Goal: Task Accomplishment & Management: Complete application form

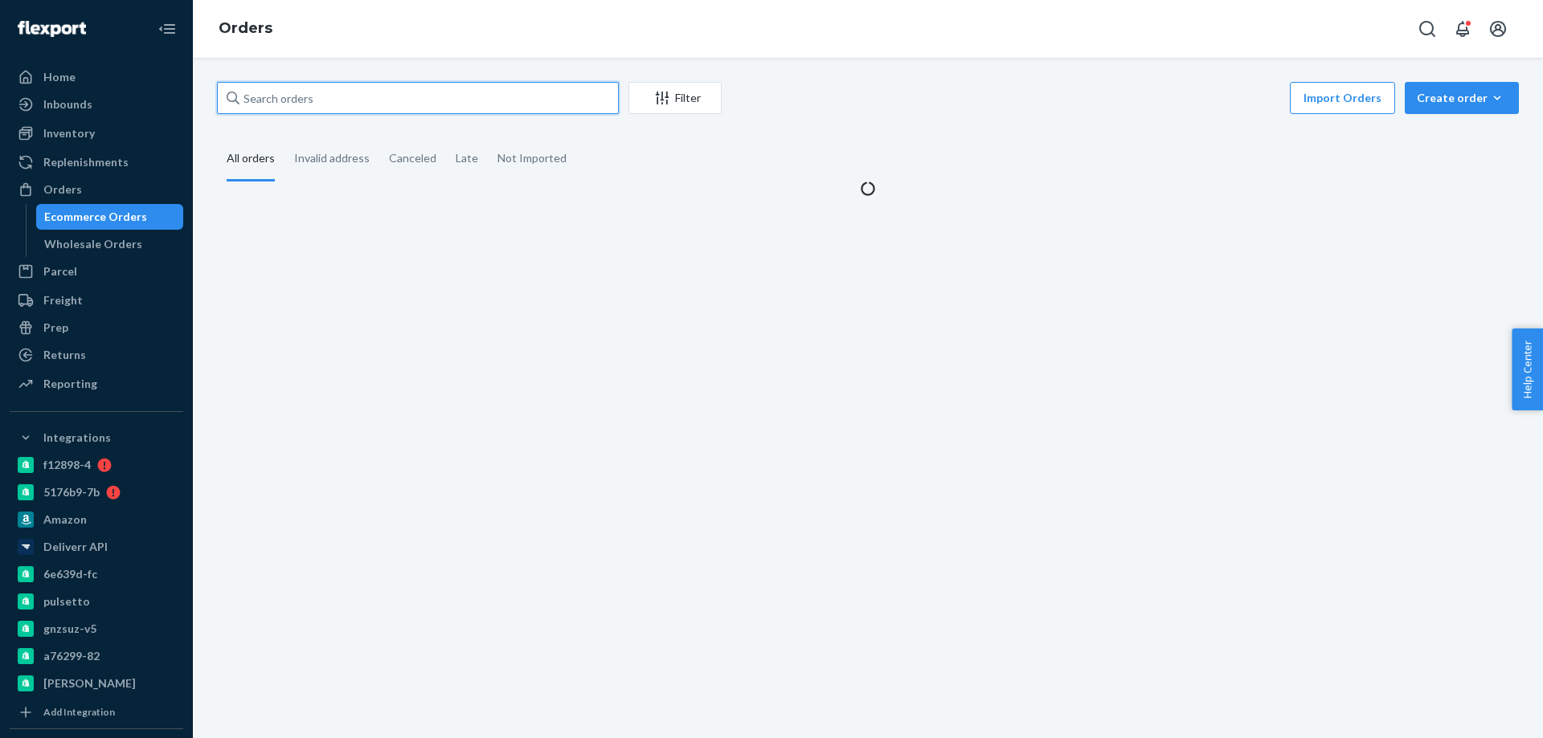
click at [348, 108] on input "text" at bounding box center [418, 98] width 402 height 32
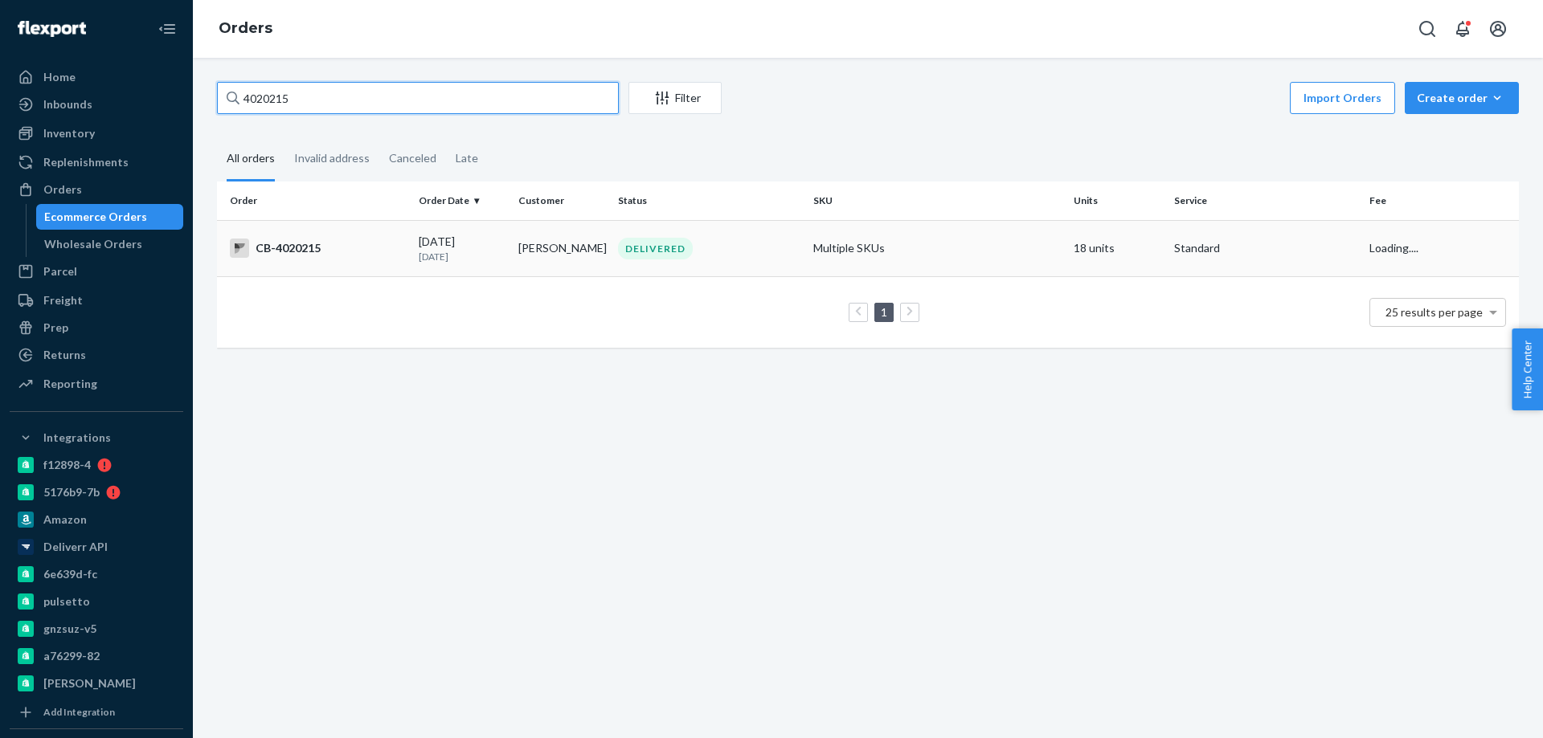
type input "4020215"
click at [524, 249] on td "[PERSON_NAME]" at bounding box center [562, 248] width 100 height 56
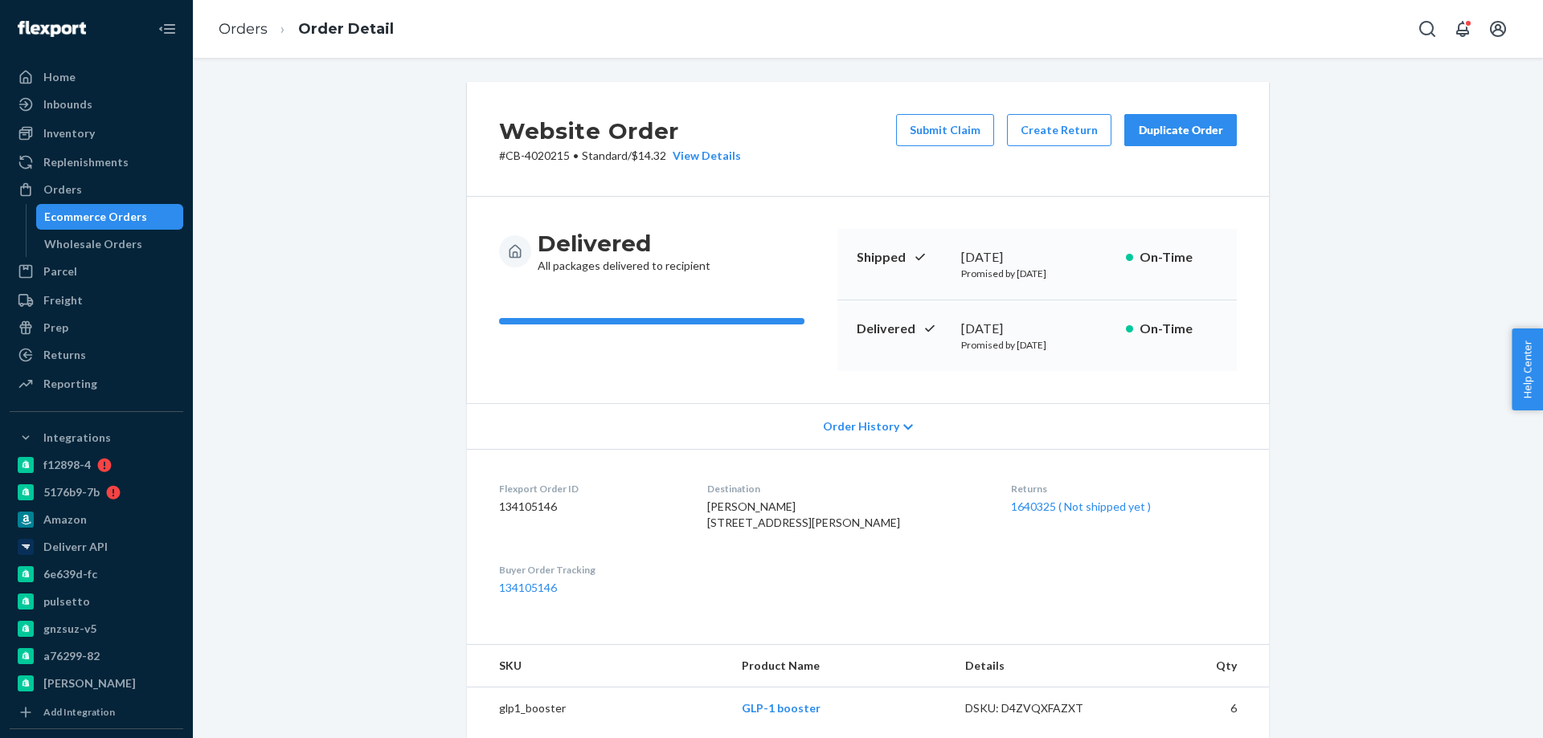
click at [391, 612] on div "Website Order # CB-4020215 • Standard / $14.32 View Details Submit Claim Create…" at bounding box center [868, 670] width 1326 height 1177
click at [332, 470] on div "Website Order # CB-4020215 • Standard / $14.32 View Details Submit Claim Create…" at bounding box center [868, 670] width 1326 height 1177
click at [116, 212] on div "Ecommerce Orders" at bounding box center [95, 217] width 103 height 16
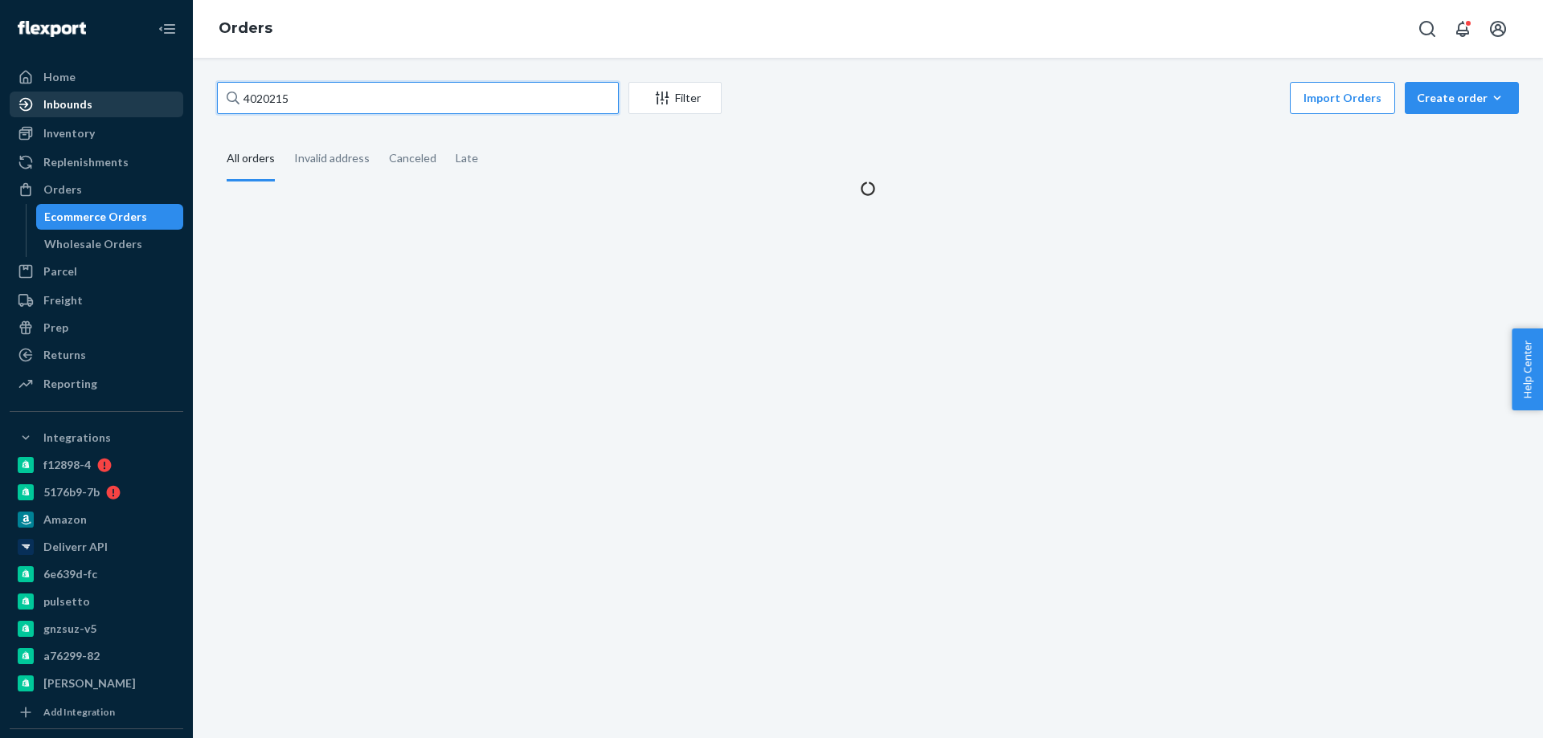
drag, startPoint x: 356, startPoint y: 96, endPoint x: 84, endPoint y: 104, distance: 271.8
click at [126, 107] on div "Home Inbounds Shipping Plans Problems Inventory Products Branded Packaging Repl…" at bounding box center [771, 369] width 1543 height 738
paste input "59767"
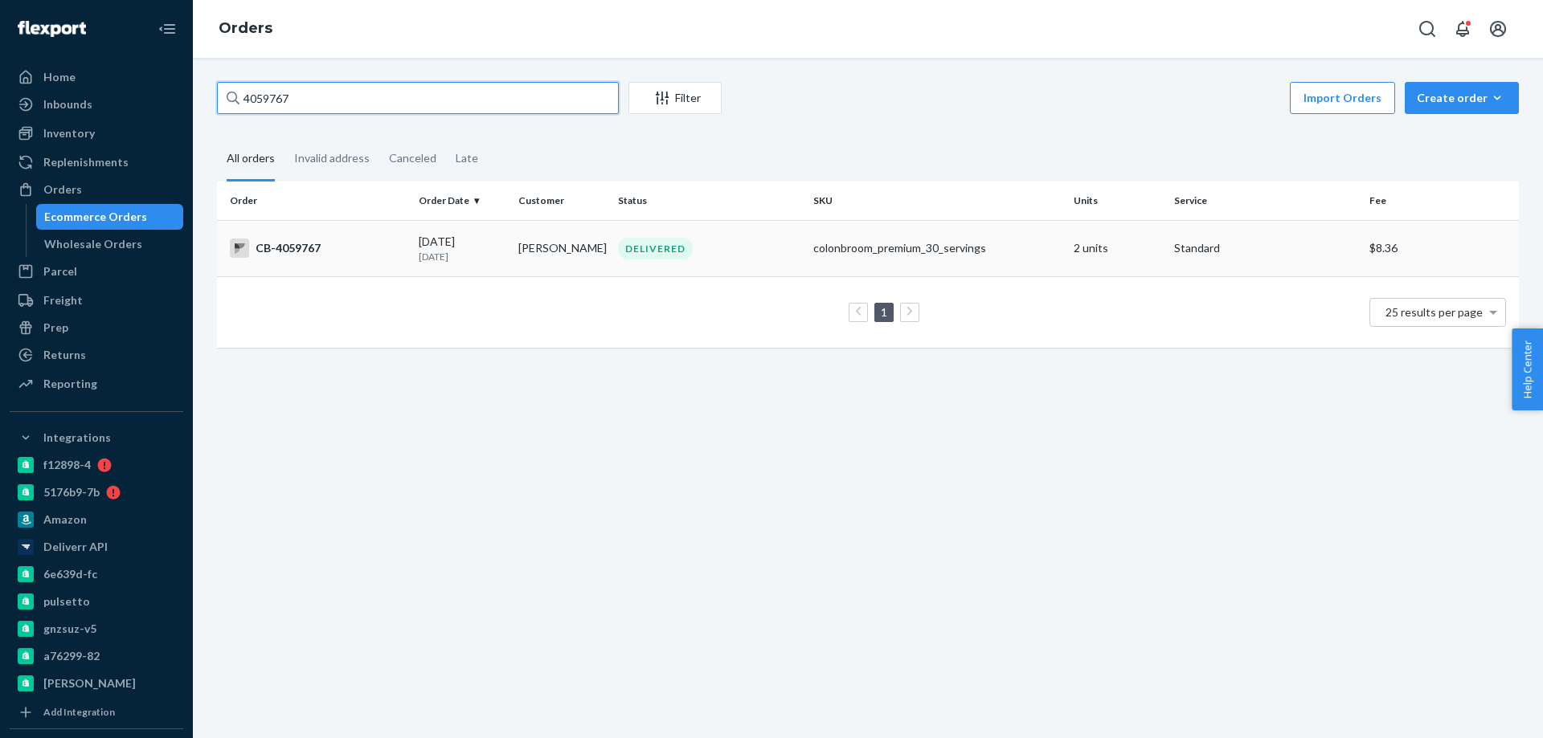
type input "4059767"
click at [507, 252] on td "[DATE] [DATE]" at bounding box center [462, 248] width 100 height 56
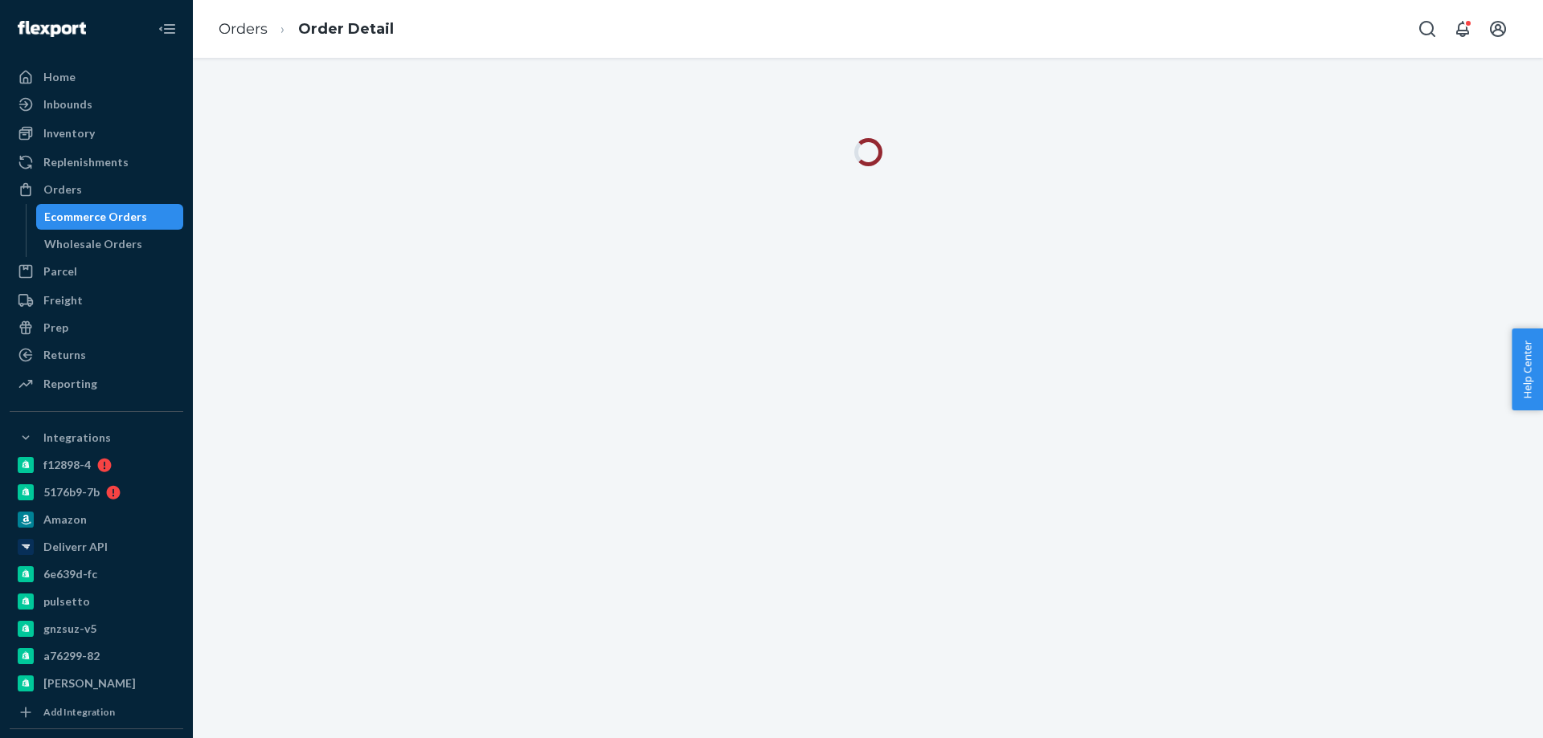
click at [608, 41] on div "Orders Order Detail" at bounding box center [868, 29] width 1350 height 58
click at [626, 51] on div "Orders Order Detail" at bounding box center [868, 29] width 1350 height 58
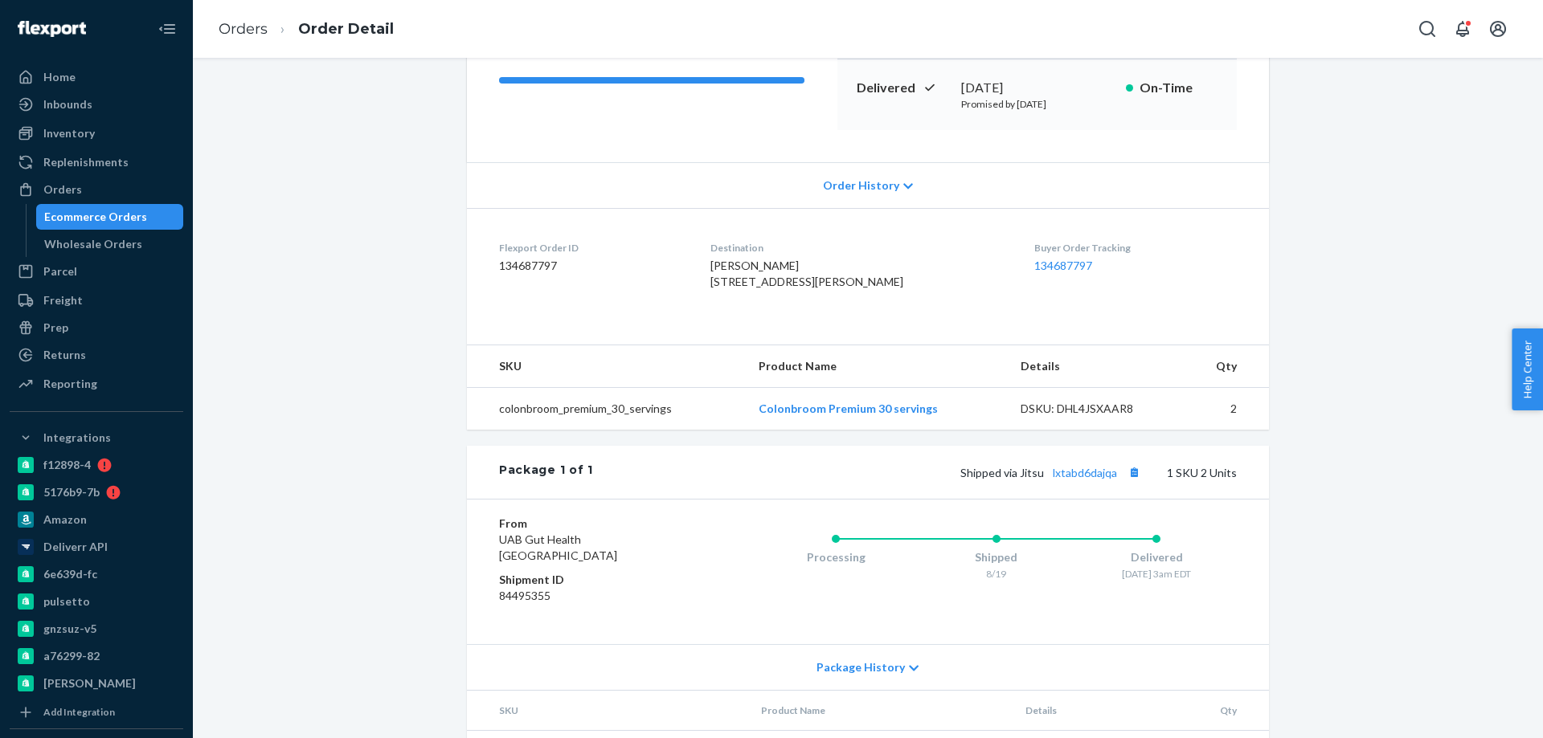
scroll to position [161, 0]
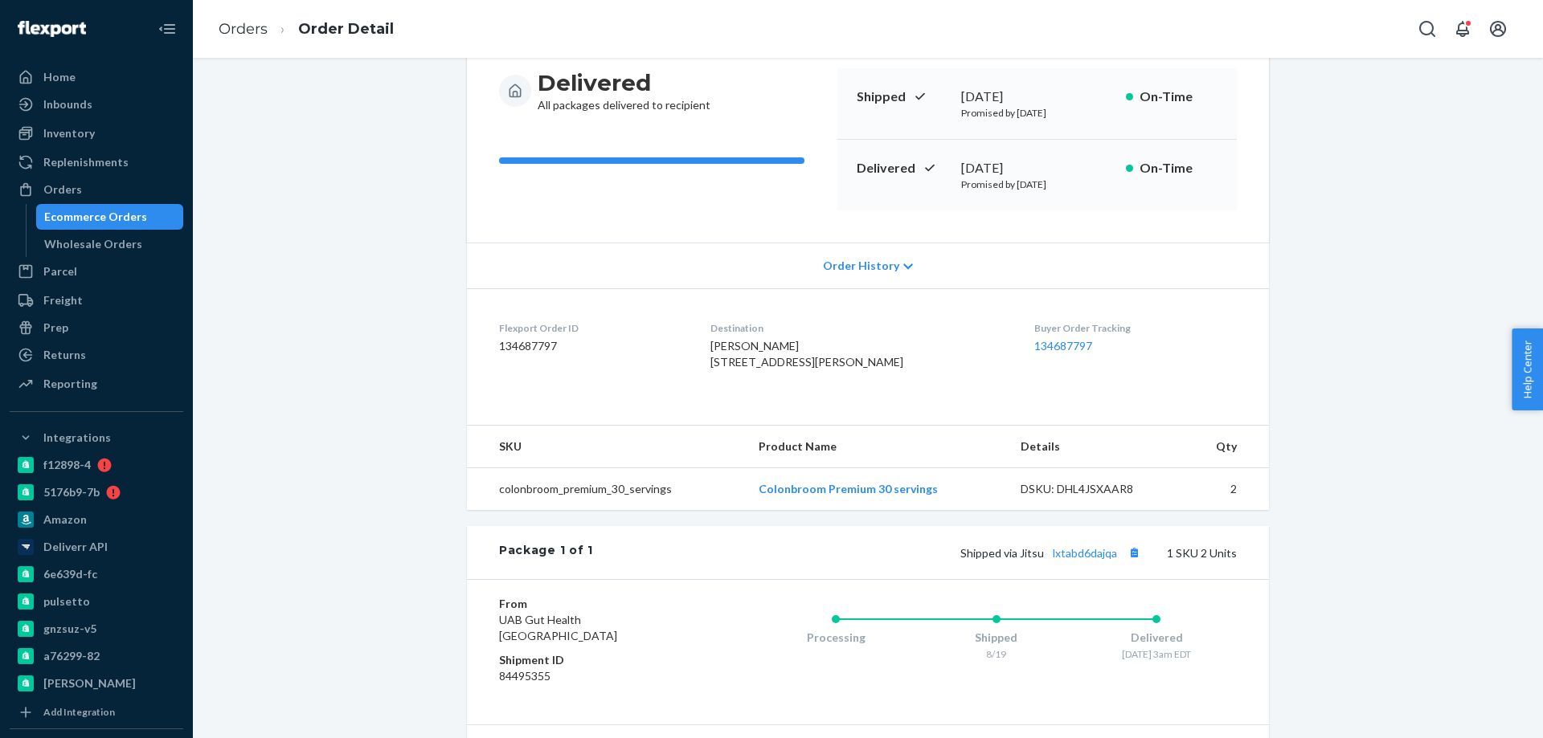
click at [119, 212] on div "Ecommerce Orders" at bounding box center [95, 217] width 103 height 16
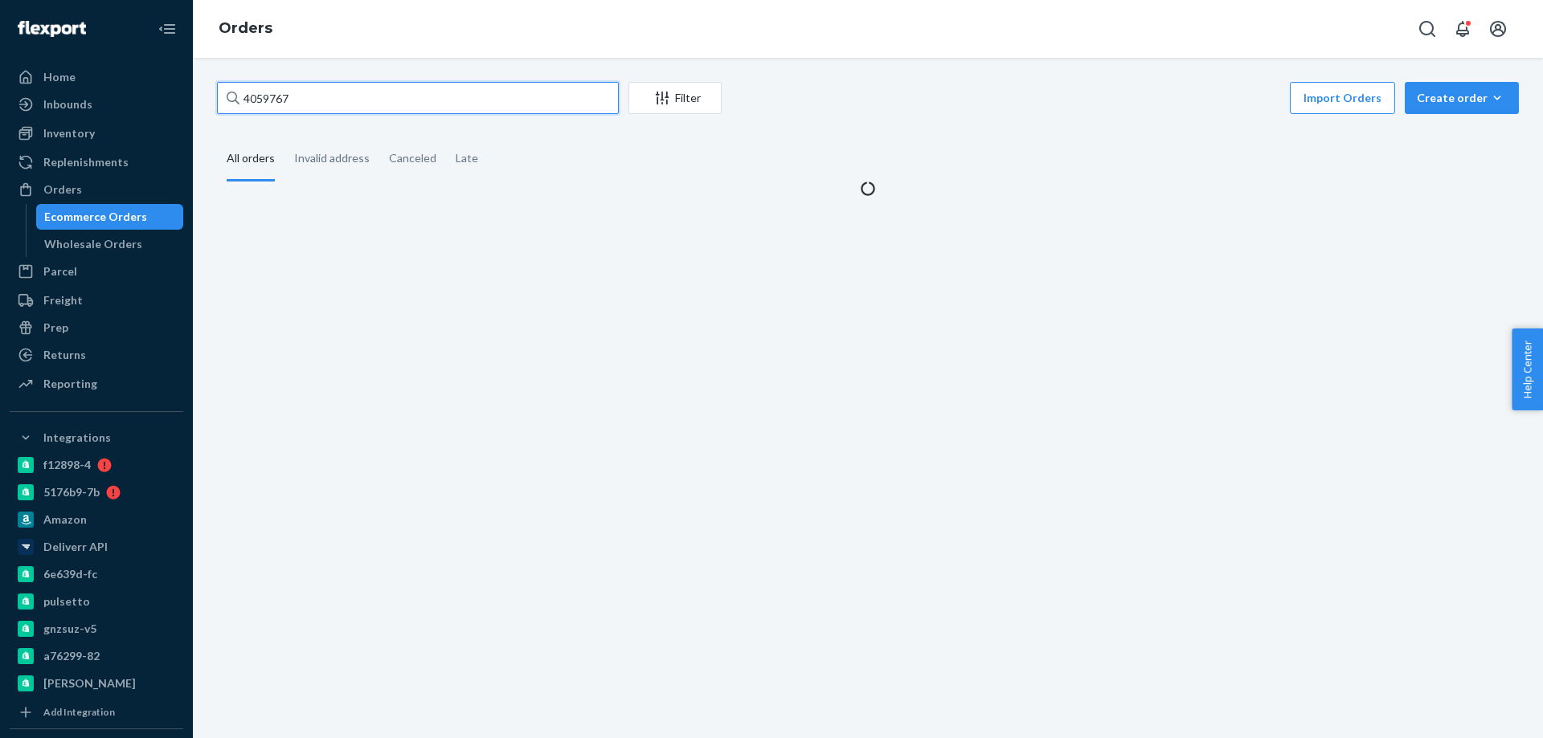
drag, startPoint x: 316, startPoint y: 90, endPoint x: 2, endPoint y: 65, distance: 314.4
click at [11, 68] on div "Home Inbounds Shipping Plans Problems Inventory Products Branded Packaging Repl…" at bounding box center [771, 369] width 1543 height 738
paste input "3829722"
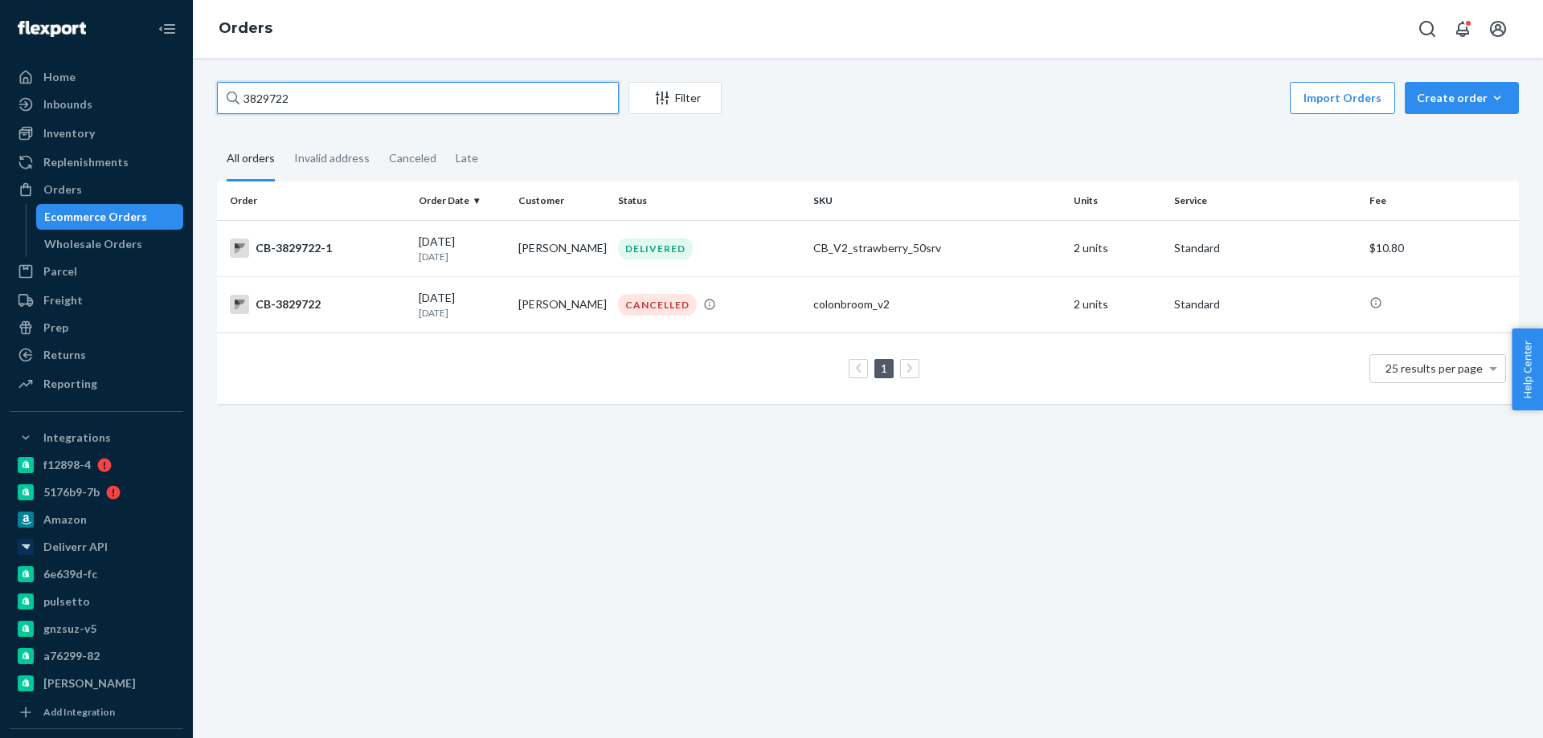
drag, startPoint x: 360, startPoint y: 93, endPoint x: 91, endPoint y: 63, distance: 270.9
click at [109, 66] on div "Home Inbounds Shipping Plans Problems Inventory Products Branded Packaging Repl…" at bounding box center [771, 369] width 1543 height 738
paste input "[PERSON_NAME]"
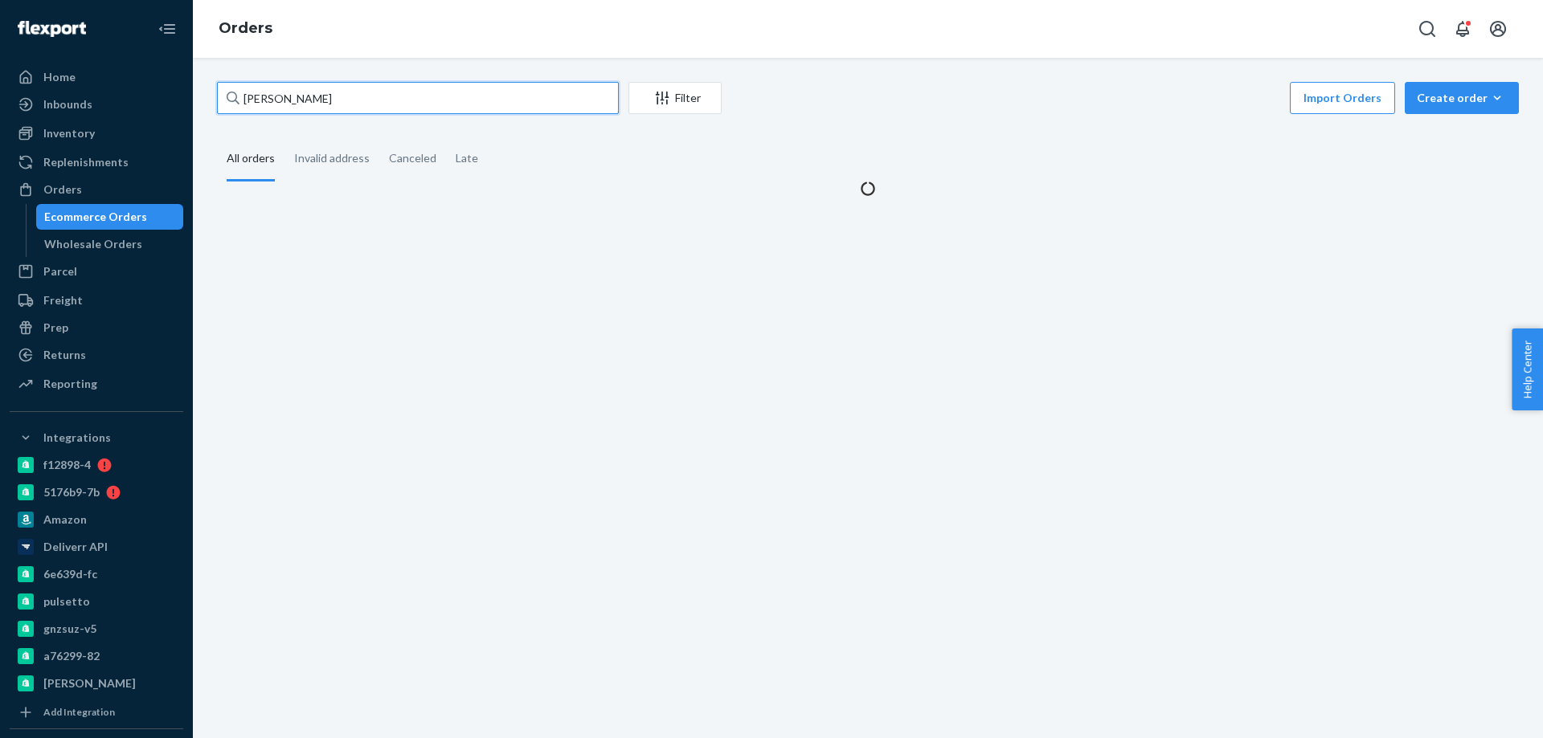
click at [246, 96] on input "[PERSON_NAME]" at bounding box center [418, 98] width 402 height 32
click at [408, 92] on input "[PERSON_NAME]" at bounding box center [418, 98] width 402 height 32
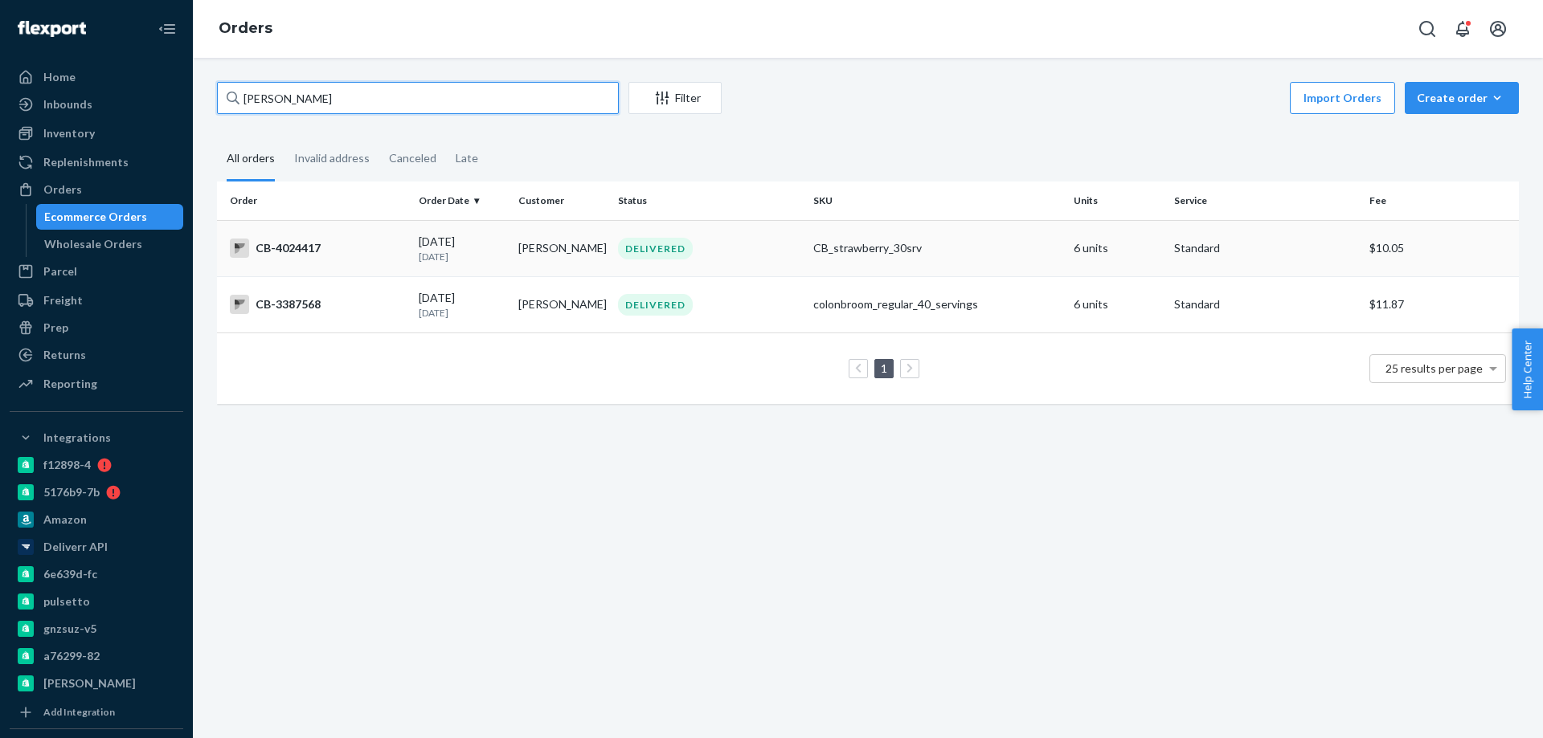
type input "[PERSON_NAME]"
click at [544, 241] on td "[PERSON_NAME]" at bounding box center [562, 248] width 100 height 56
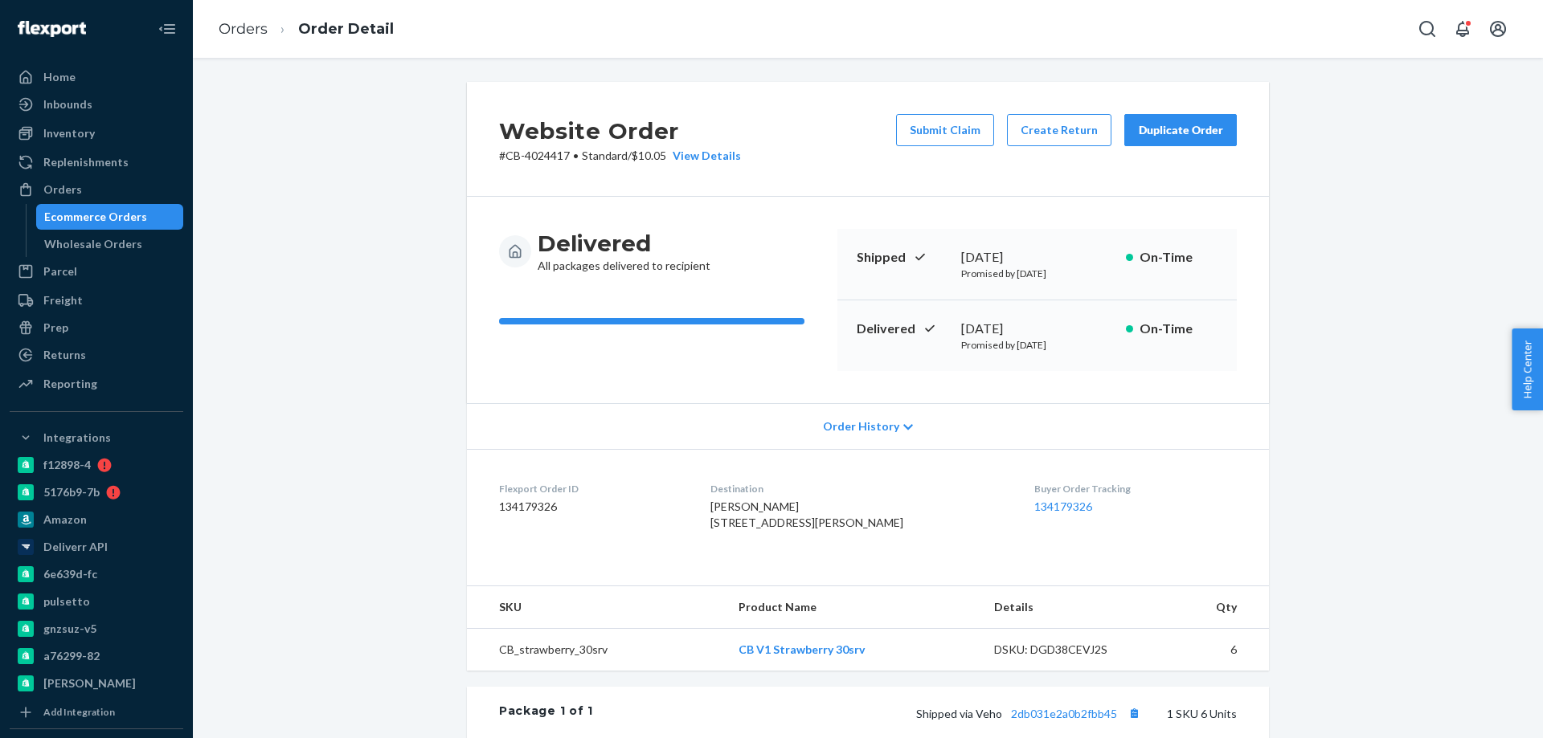
click at [532, 153] on p "# CB-4024417 • Standard / $10.05 View Details" at bounding box center [620, 156] width 242 height 16
click at [103, 223] on div "Ecommerce Orders" at bounding box center [95, 217] width 103 height 16
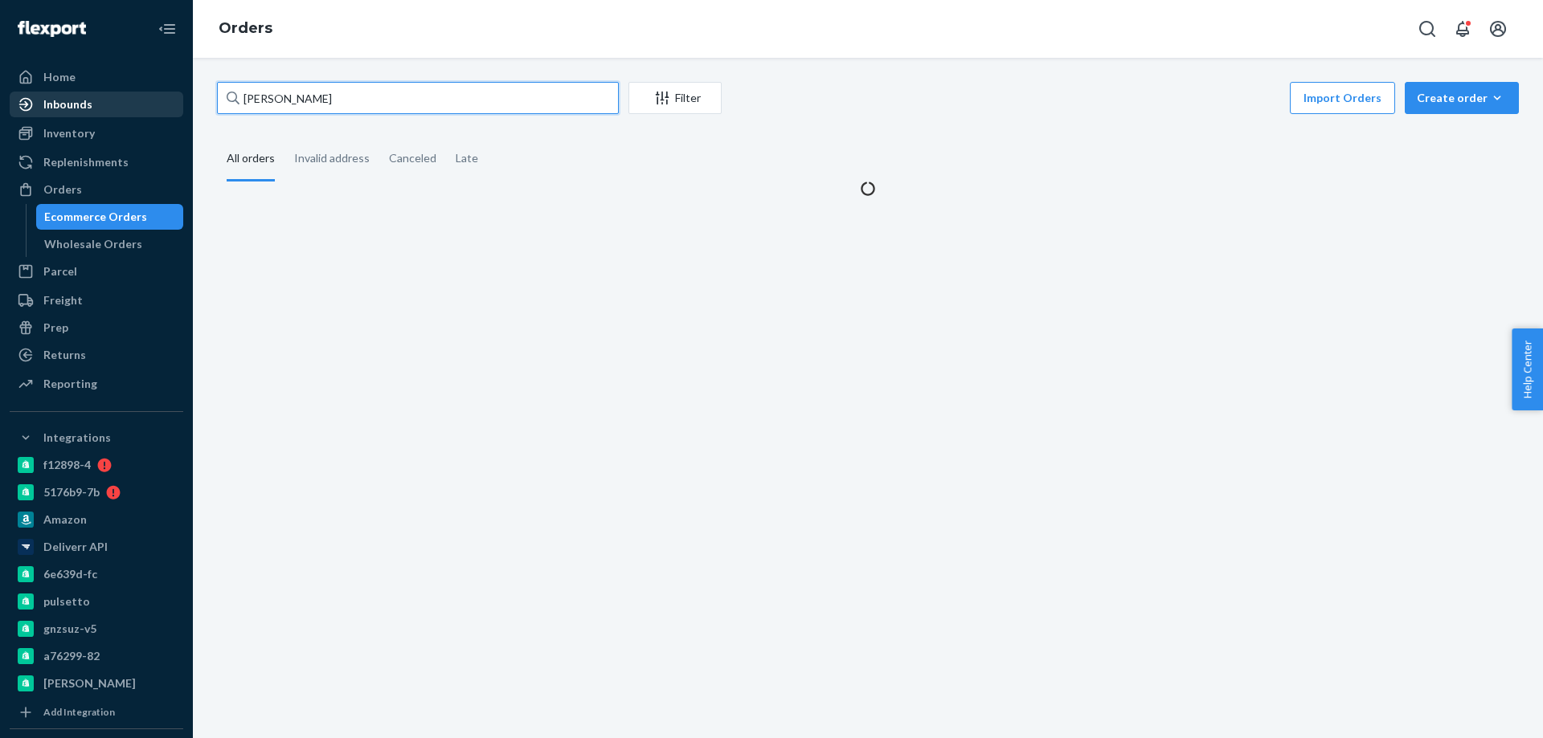
drag, startPoint x: 374, startPoint y: 93, endPoint x: 54, endPoint y: 96, distance: 320.6
click at [104, 104] on div "Home Inbounds Shipping Plans Problems Inventory Products Branded Packaging Repl…" at bounding box center [771, 369] width 1543 height 738
paste input "3920369"
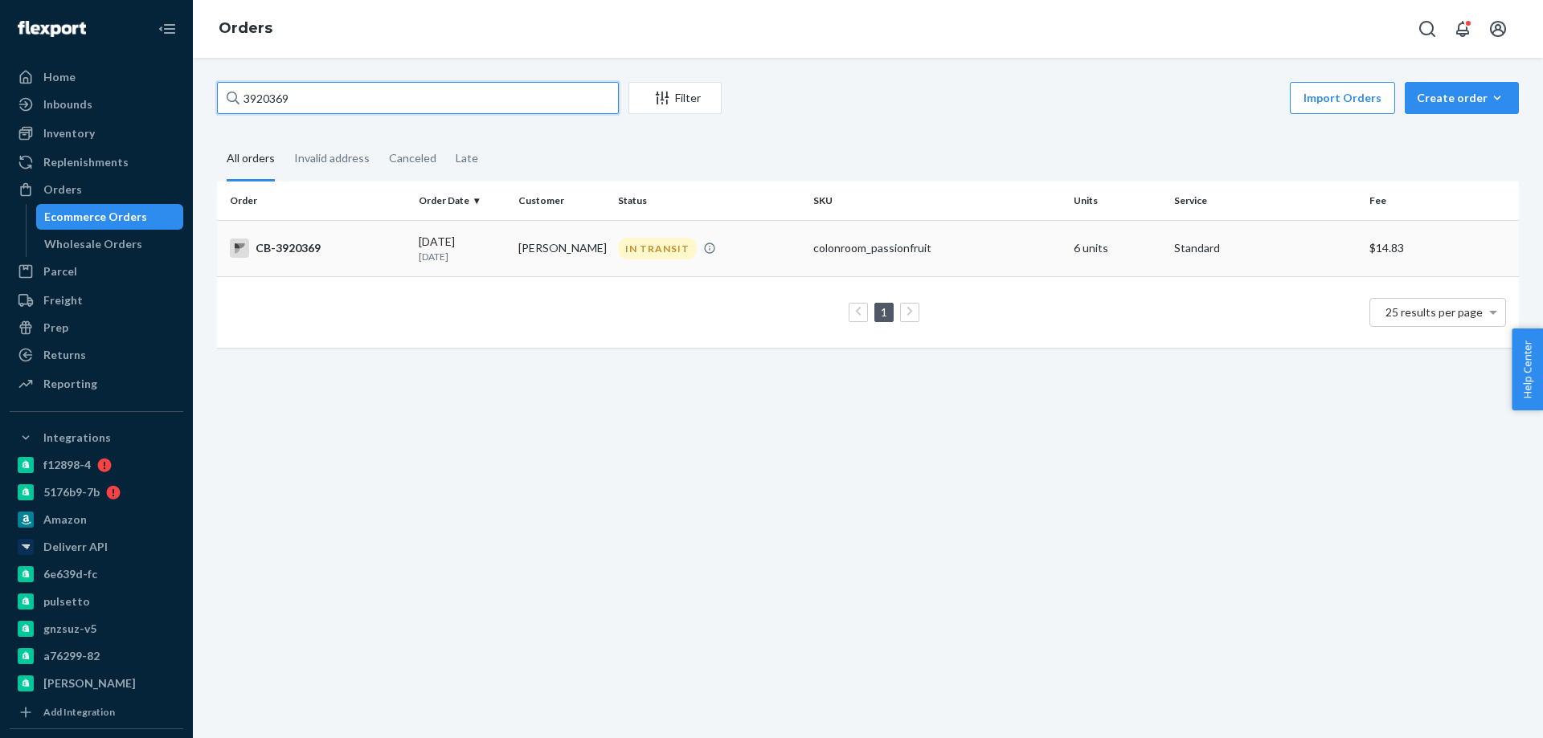
type input "3920369"
click at [544, 256] on td "[PERSON_NAME]" at bounding box center [562, 248] width 100 height 56
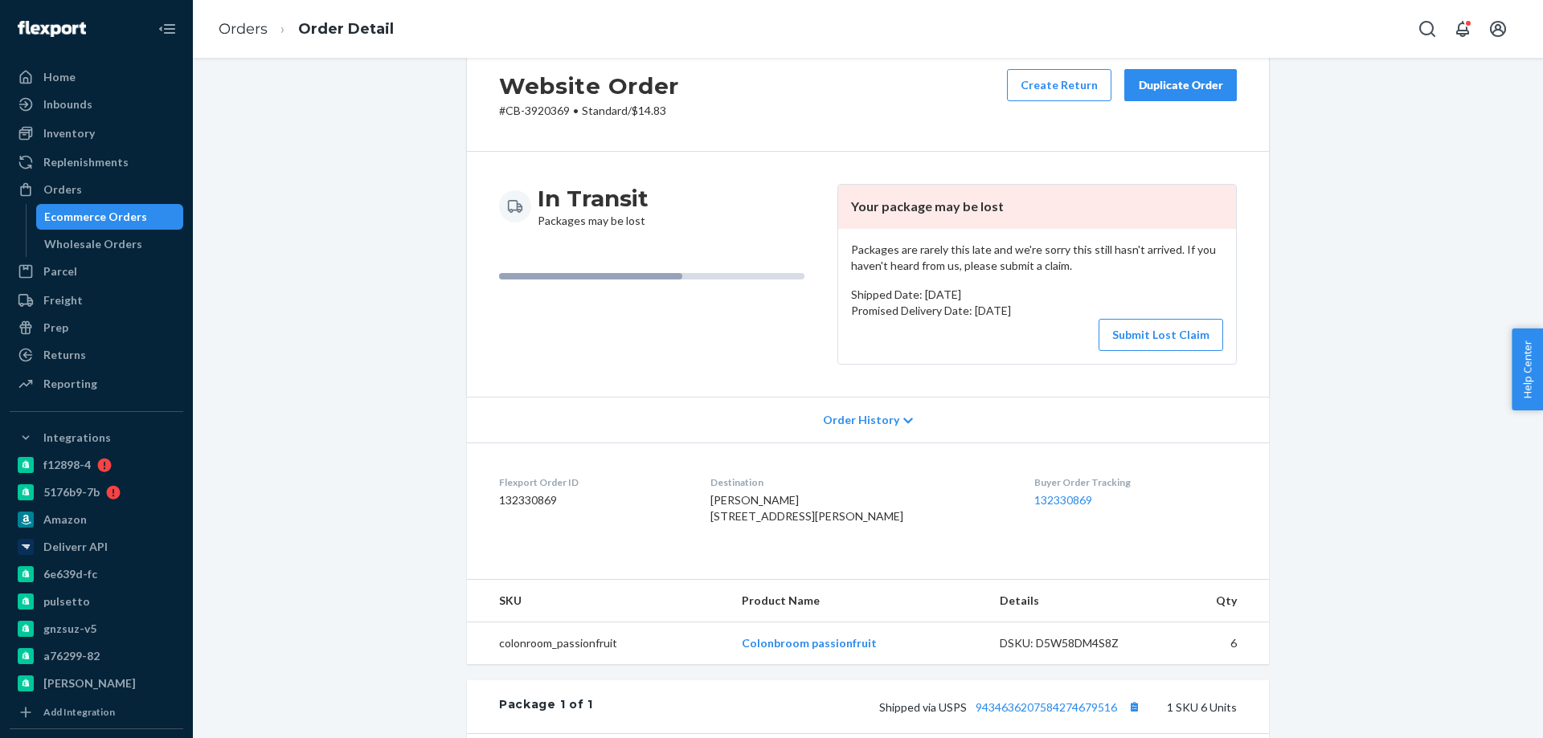
scroll to position [80, 0]
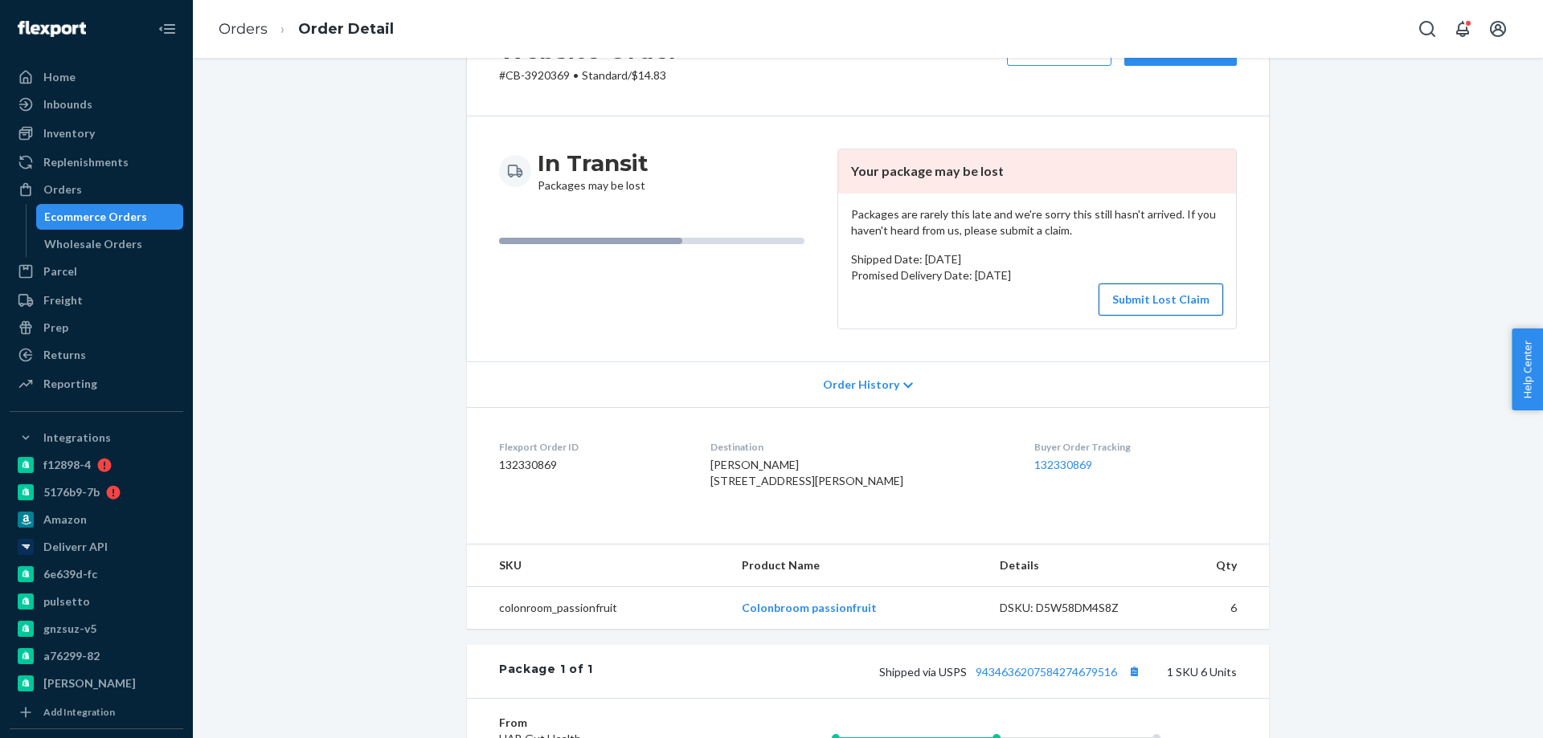
click at [1134, 298] on button "Submit Lost Claim" at bounding box center [1160, 300] width 125 height 32
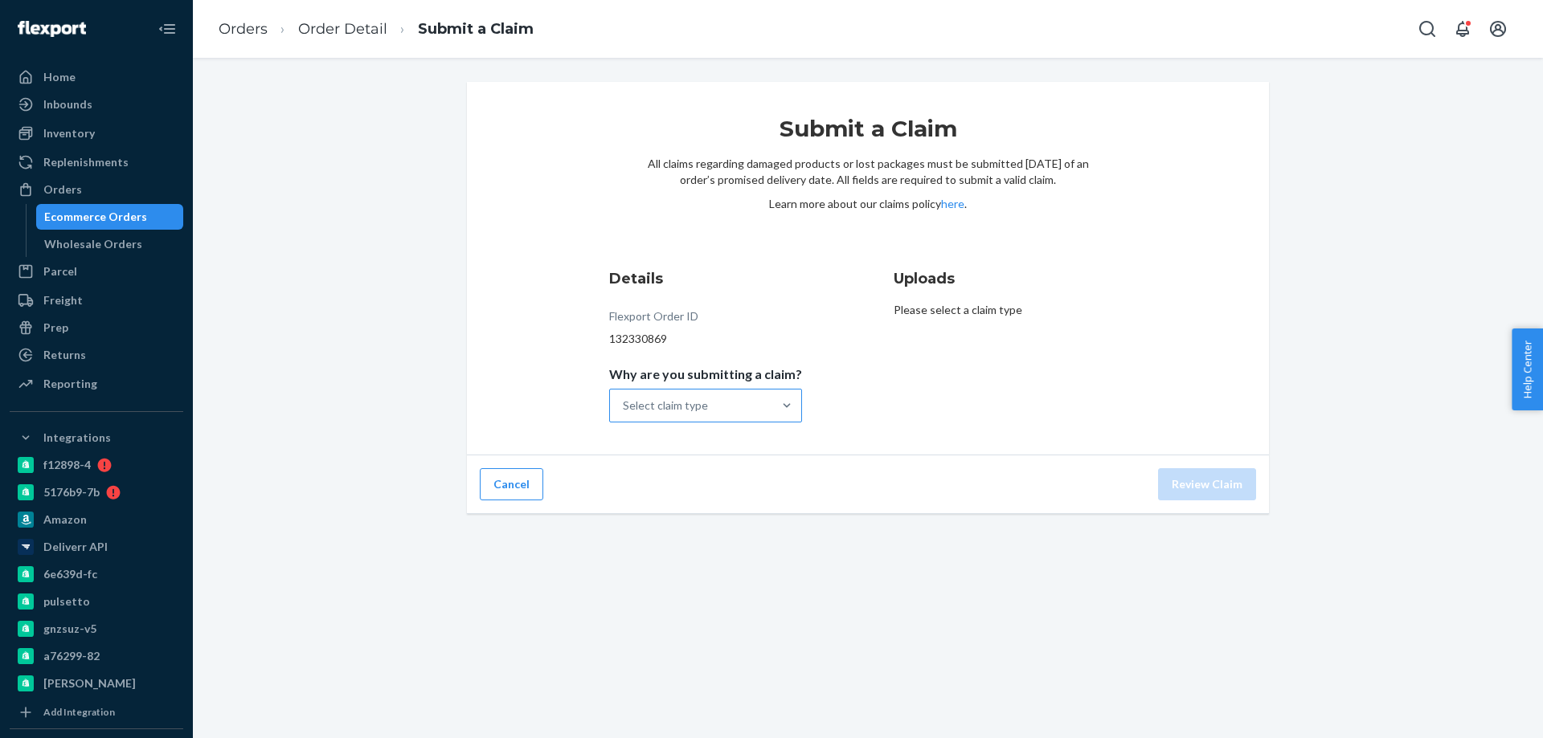
click at [708, 411] on div "Select claim type" at bounding box center [691, 406] width 162 height 32
click at [624, 411] on input "Why are you submitting a claim? Select claim type" at bounding box center [624, 406] width 2 height 16
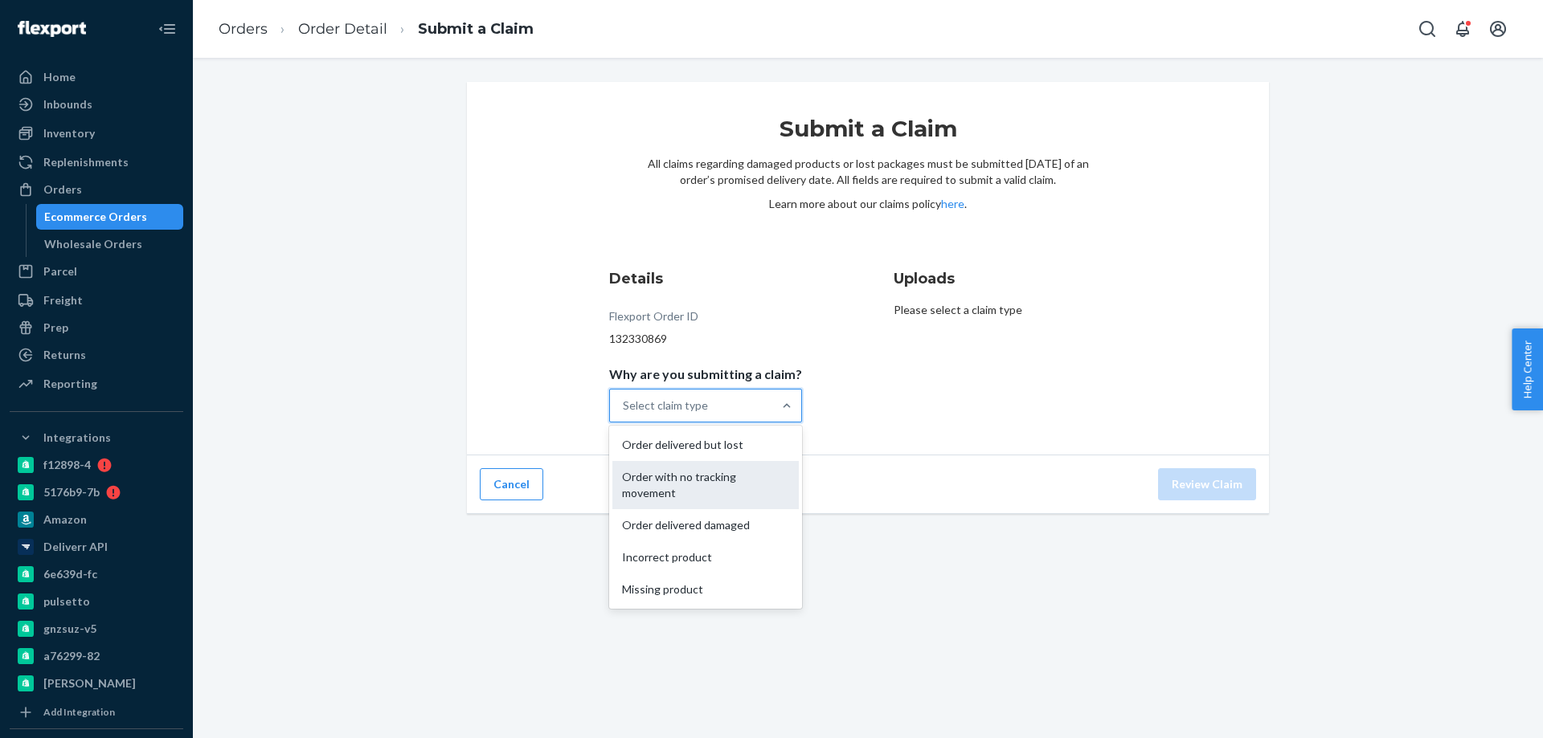
click at [693, 479] on div "Order with no tracking movement" at bounding box center [705, 485] width 186 height 48
click at [624, 414] on input "Why are you submitting a claim? option Order with no tracking movement focused,…" at bounding box center [624, 406] width 2 height 16
